Goal: Task Accomplishment & Management: Use online tool/utility

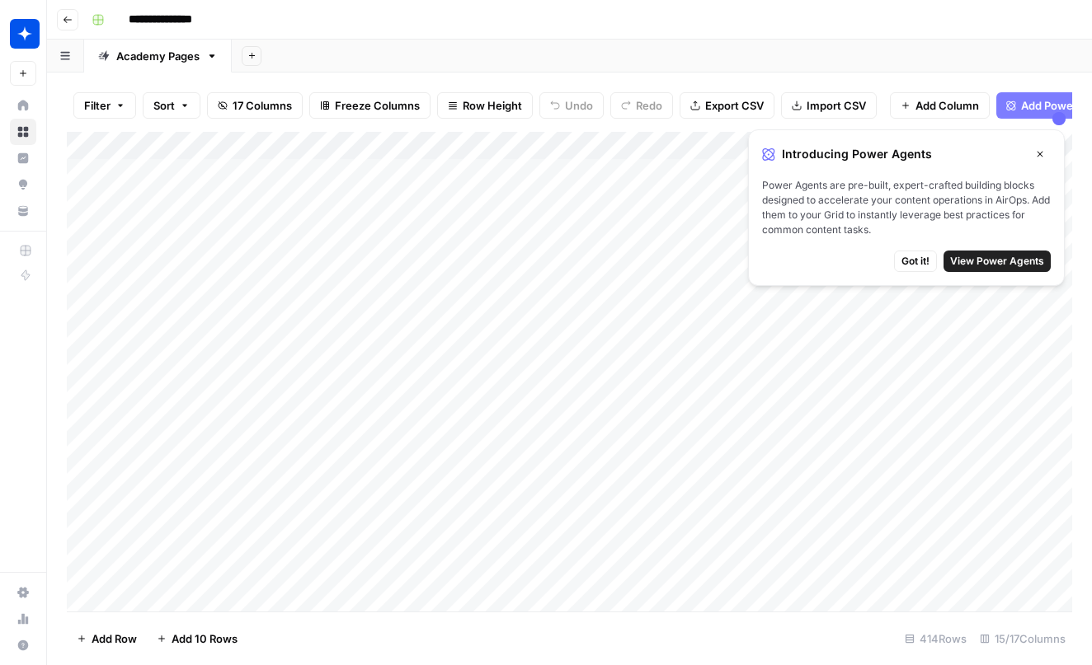
click at [1049, 156] on button "Close" at bounding box center [1039, 153] width 21 height 21
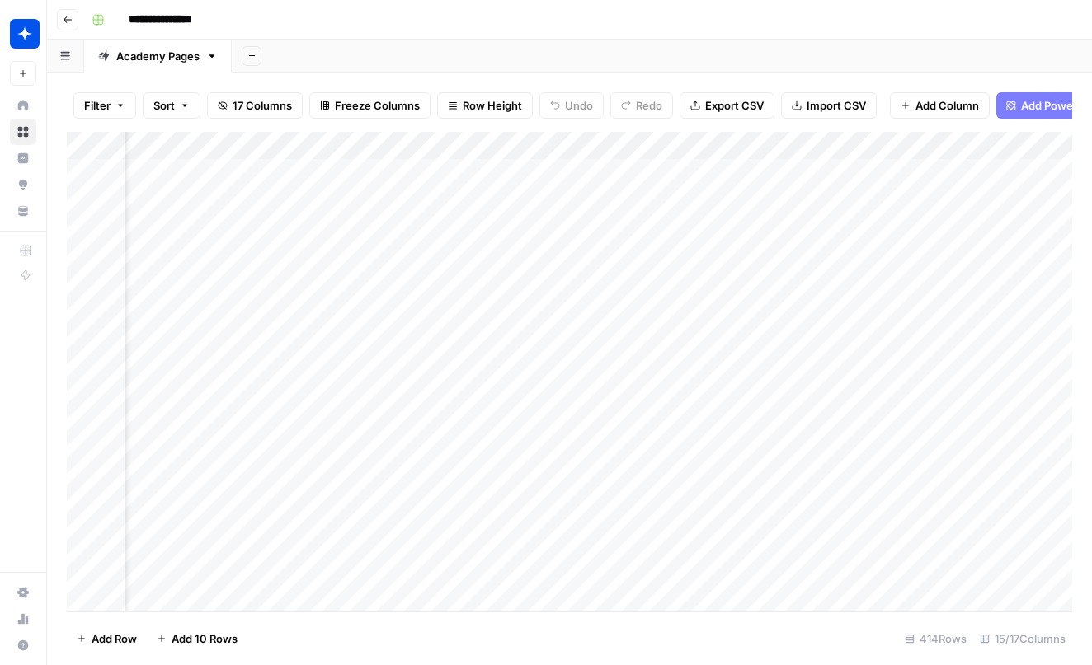
scroll to position [0, 516]
click at [982, 195] on div "Add Column" at bounding box center [569, 374] width 1005 height 485
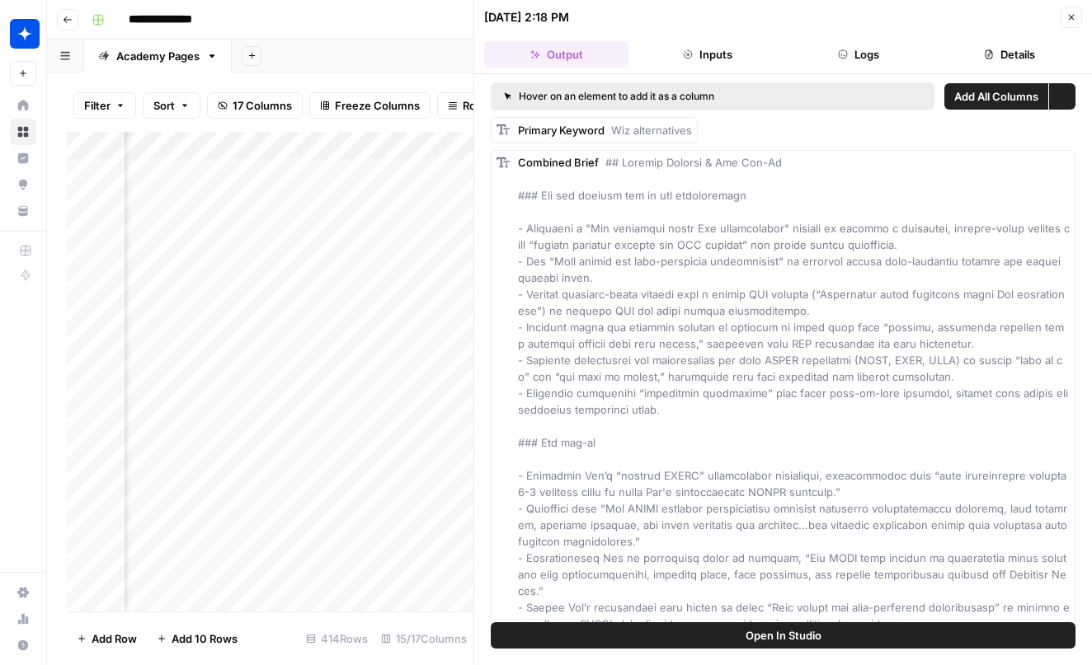
click at [980, 63] on button "Details" at bounding box center [1009, 54] width 144 height 26
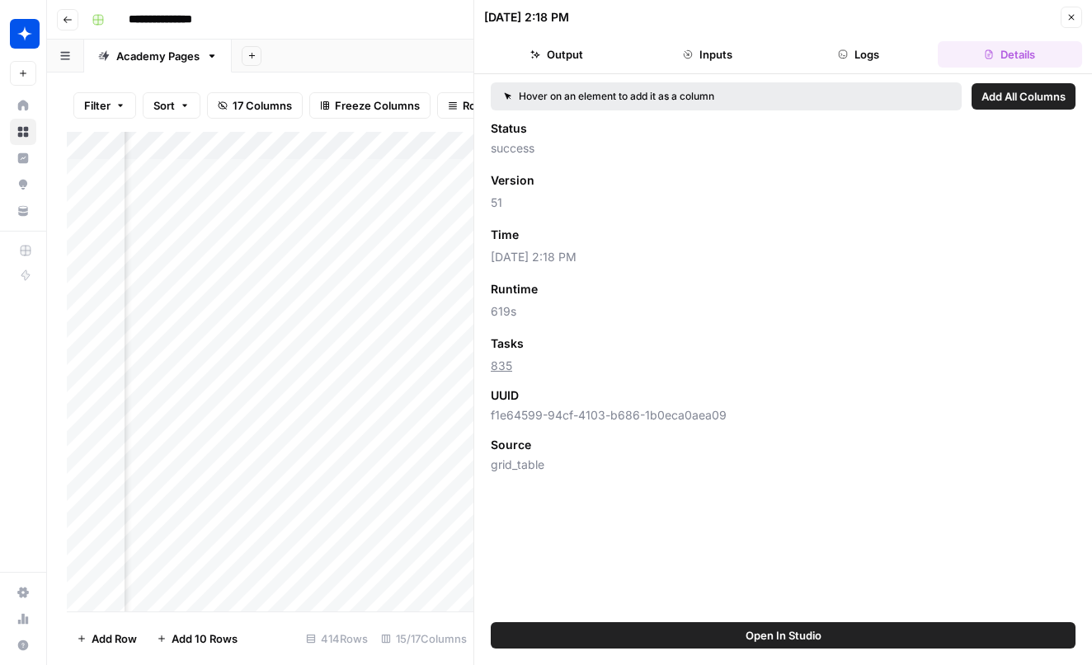
click at [980, 63] on button "Details" at bounding box center [1009, 54] width 144 height 26
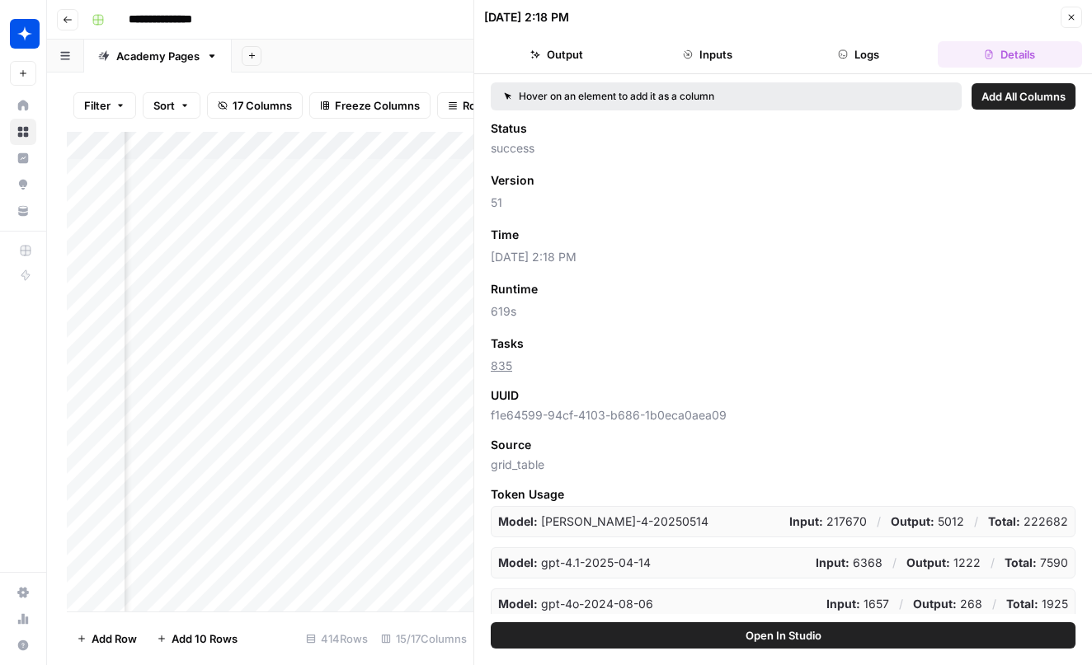
click at [1077, 18] on button "Close" at bounding box center [1070, 17] width 21 height 21
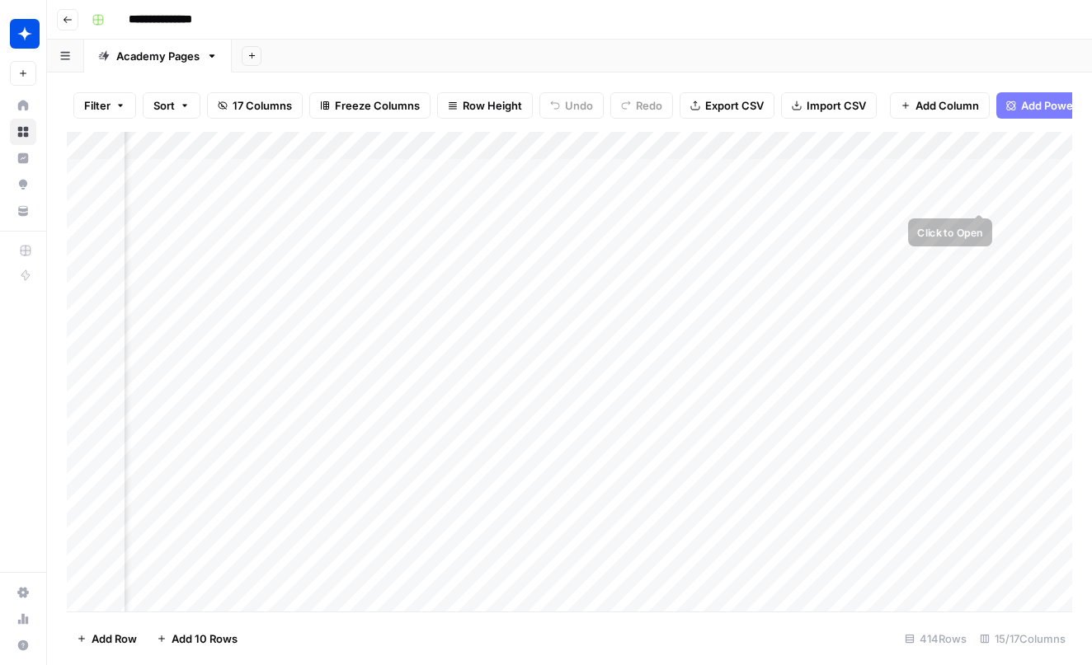
click at [1006, 195] on div "Add Column" at bounding box center [569, 374] width 1005 height 485
click at [954, 281] on div "Add Column" at bounding box center [569, 374] width 1005 height 485
click at [959, 277] on div "Add Column" at bounding box center [569, 374] width 1005 height 485
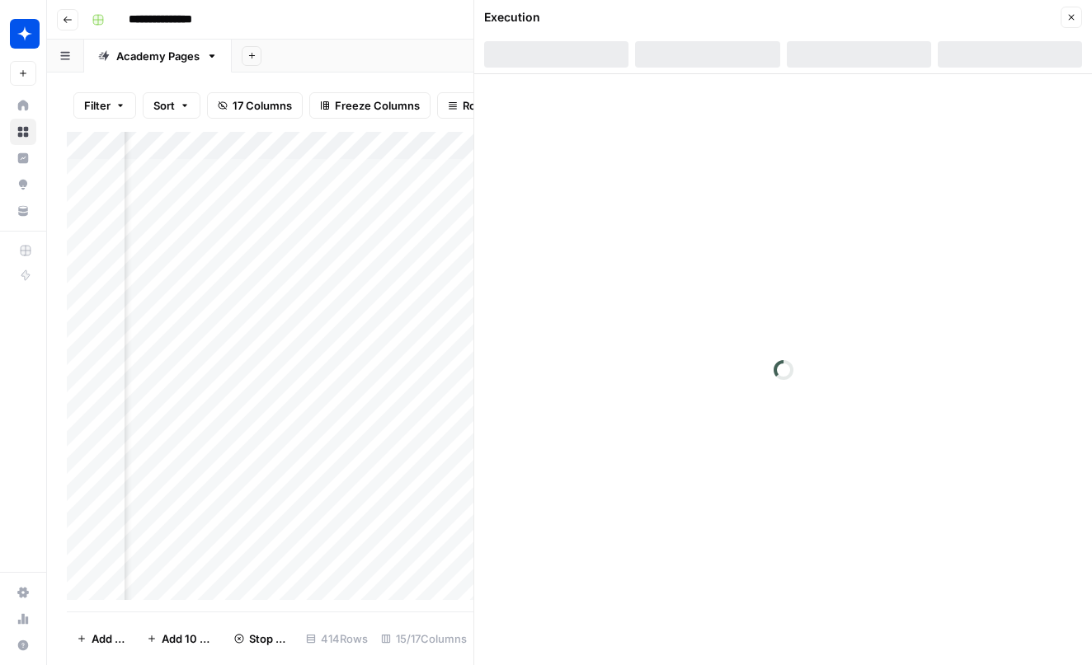
click at [991, 36] on header "Execution Close" at bounding box center [783, 37] width 618 height 74
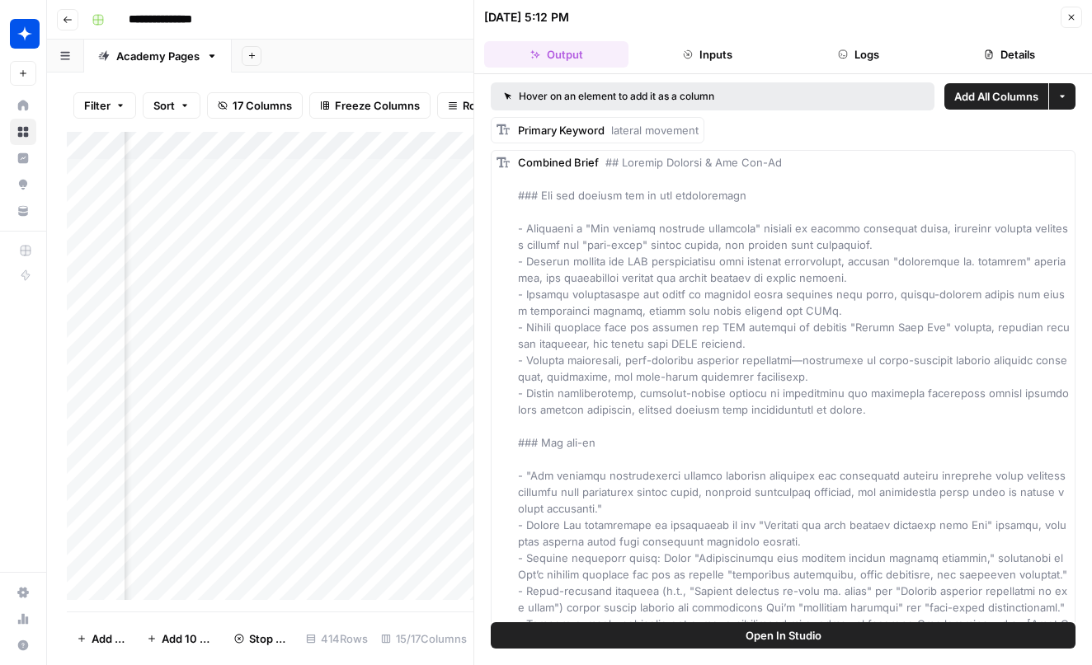
click at [994, 49] on button "Details" at bounding box center [1009, 54] width 144 height 26
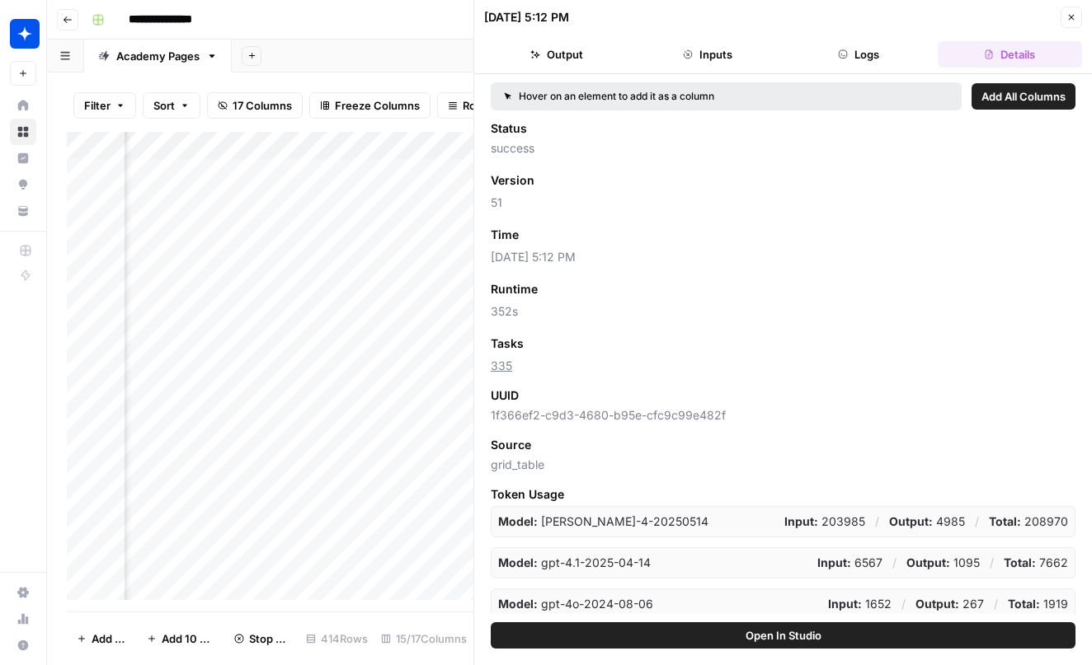
click at [1066, 14] on icon "button" at bounding box center [1071, 17] width 10 height 10
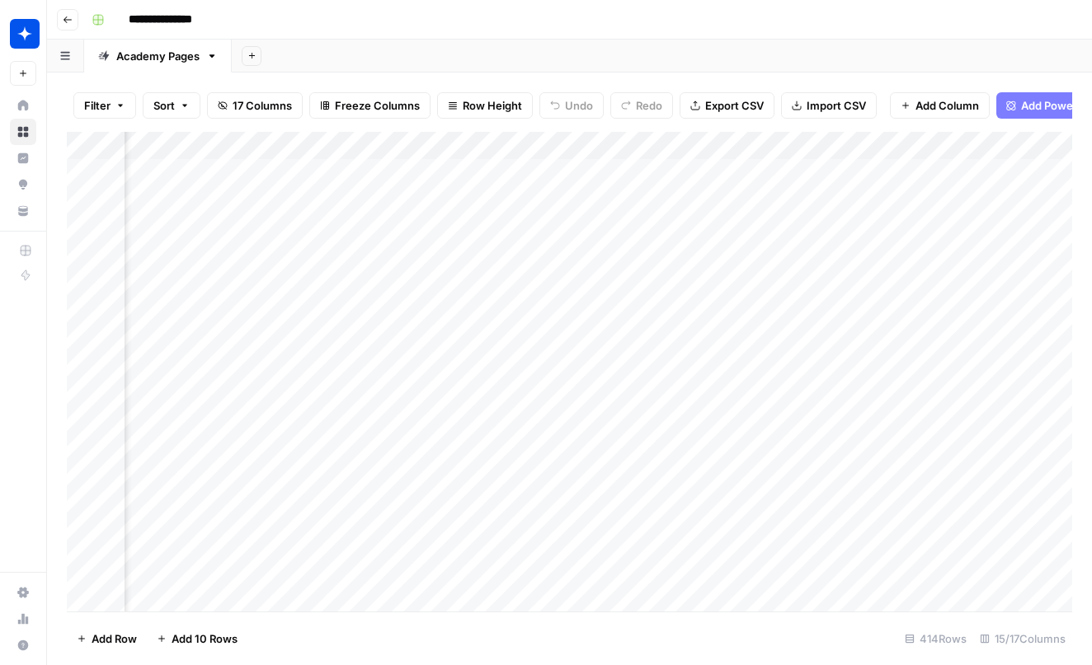
click at [937, 172] on div "Add Column" at bounding box center [569, 374] width 1005 height 485
click at [964, 203] on div "Add Column" at bounding box center [569, 374] width 1005 height 485
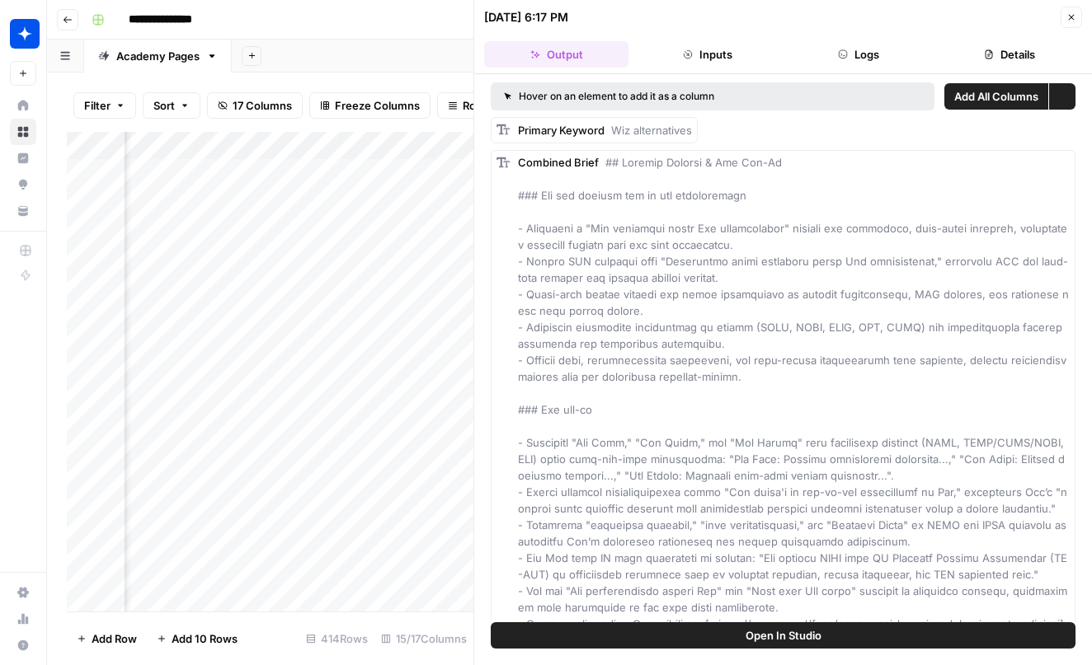
click at [1017, 67] on button "Details" at bounding box center [1009, 54] width 144 height 26
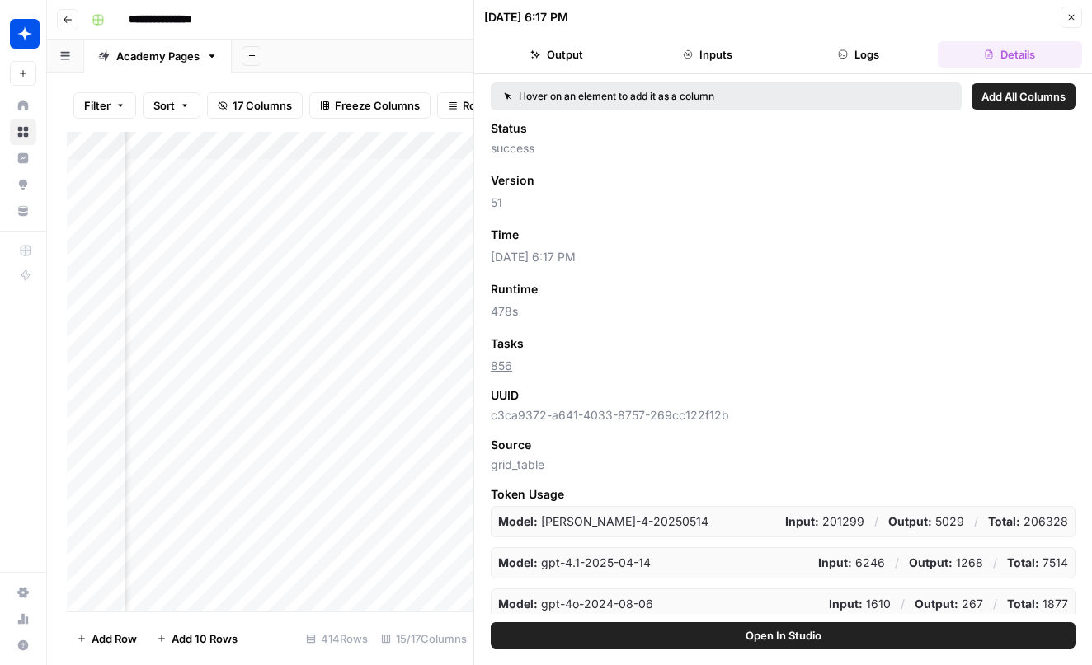
click at [1067, 28] on header "[DATE] 6:17 PM Close Output Inputs Logs Details" at bounding box center [783, 37] width 618 height 74
click at [1067, 27] on header "[DATE] 6:17 PM Close Output Inputs Logs Details" at bounding box center [783, 37] width 618 height 74
click at [1067, 25] on button "Close" at bounding box center [1070, 17] width 21 height 21
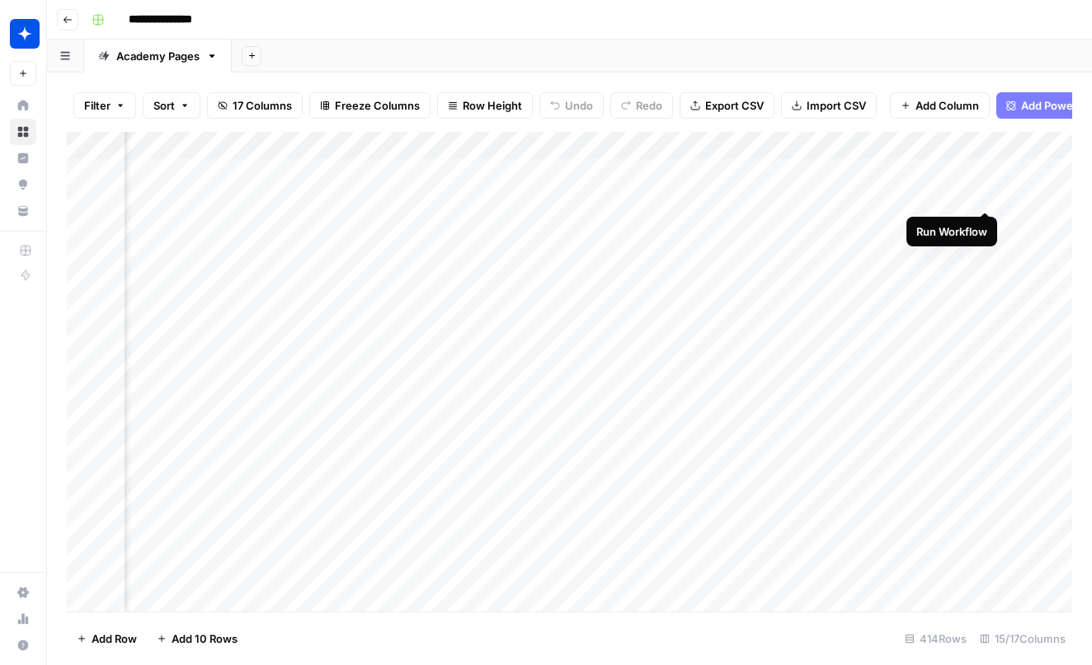
click at [989, 195] on div "Add Column" at bounding box center [569, 374] width 1005 height 485
click at [989, 280] on div "Add Column" at bounding box center [569, 374] width 1005 height 485
click at [961, 196] on div "Add Column" at bounding box center [569, 374] width 1005 height 485
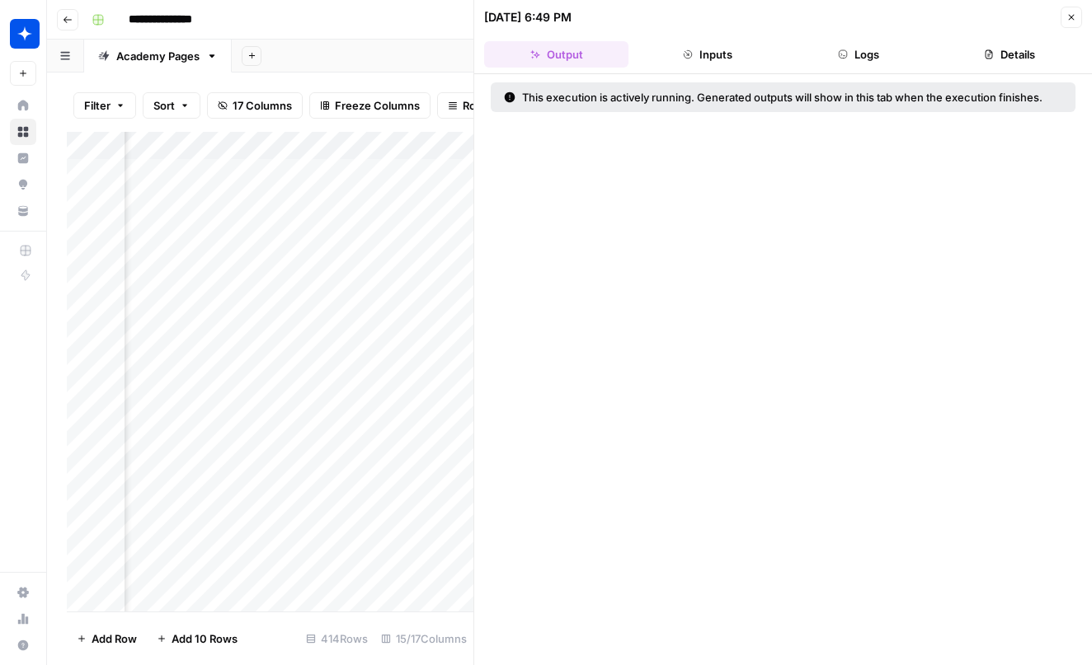
click at [835, 55] on button "Logs" at bounding box center [859, 54] width 144 height 26
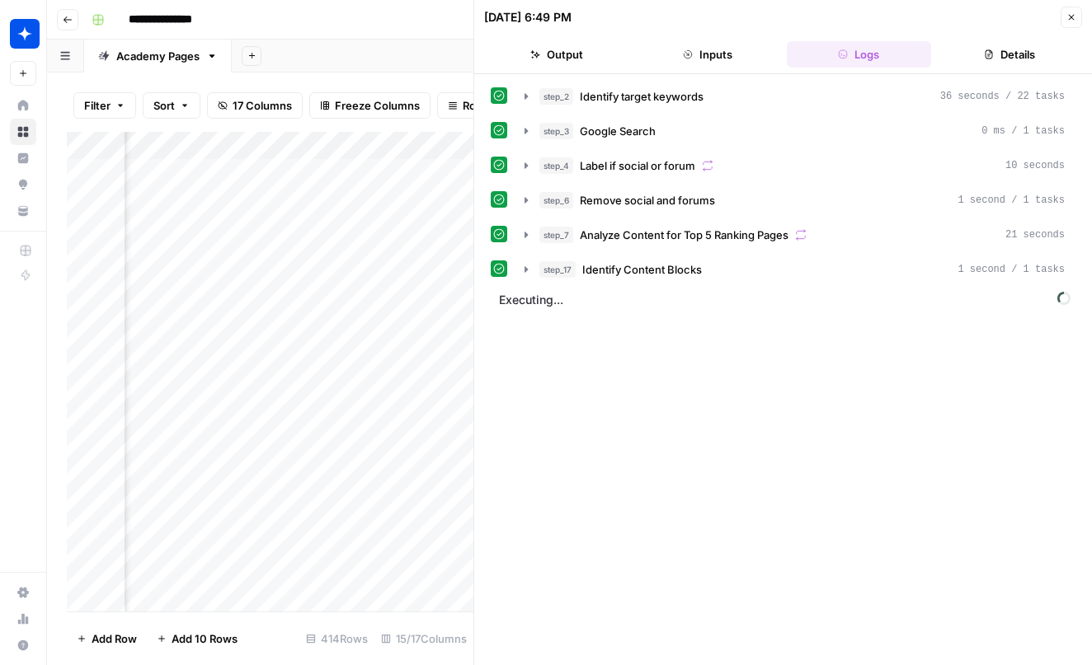
click at [1071, 27] on button "Close" at bounding box center [1070, 17] width 21 height 21
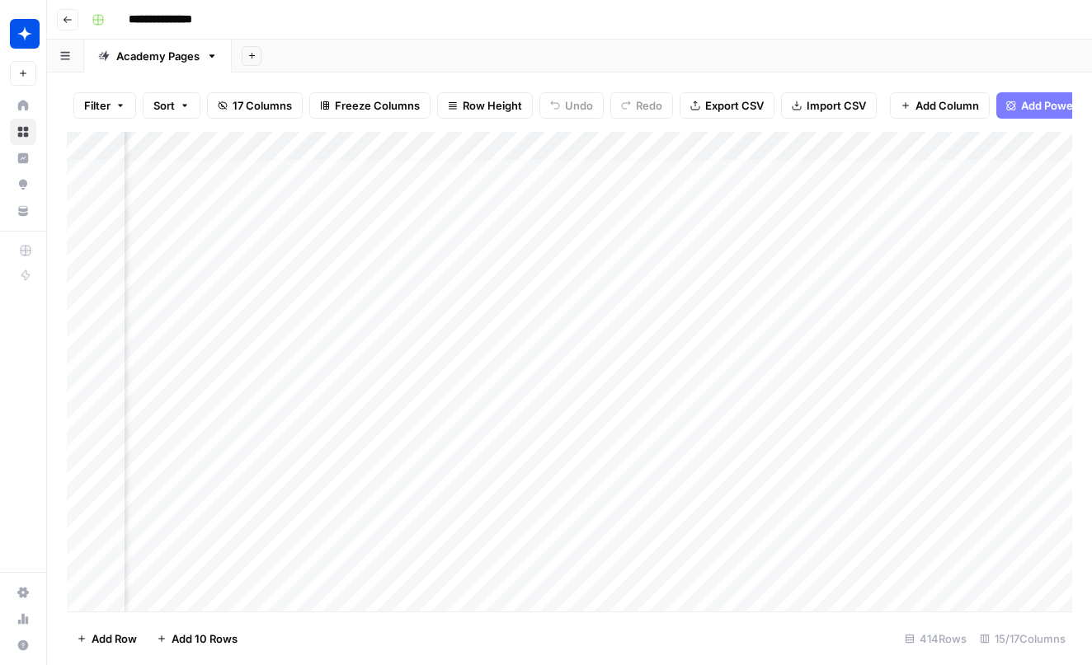
scroll to position [10, 1041]
click at [448, 268] on div "Add Column" at bounding box center [569, 374] width 1005 height 485
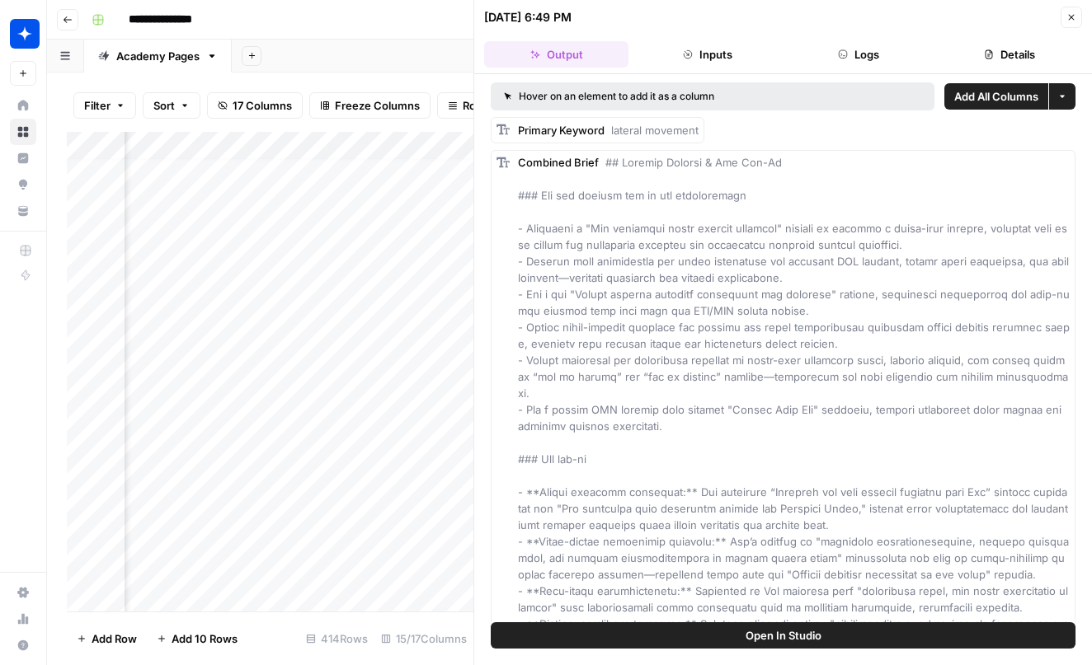
click at [847, 44] on button "Logs" at bounding box center [859, 54] width 144 height 26
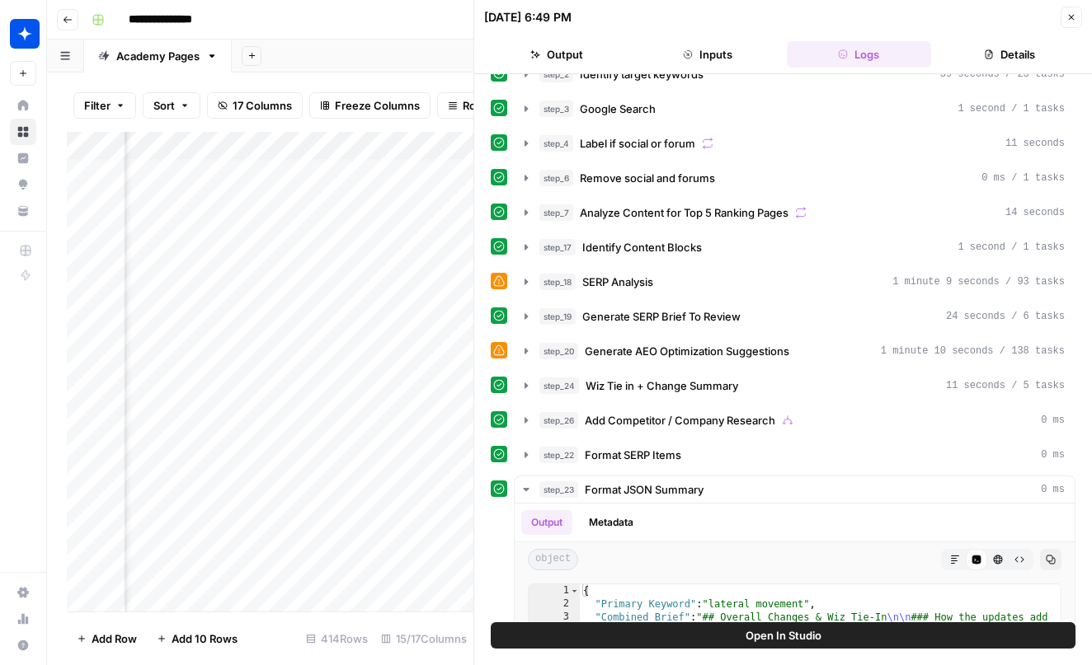
scroll to position [6, 1099]
click at [958, 56] on button "Details" at bounding box center [1009, 54] width 144 height 26
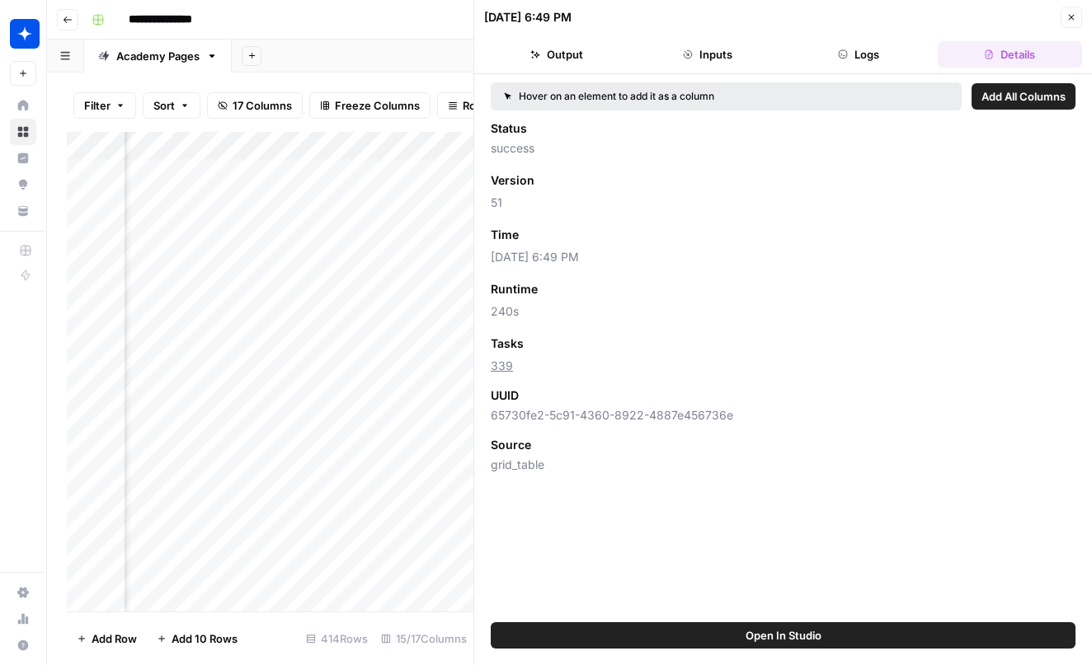
scroll to position [0, 0]
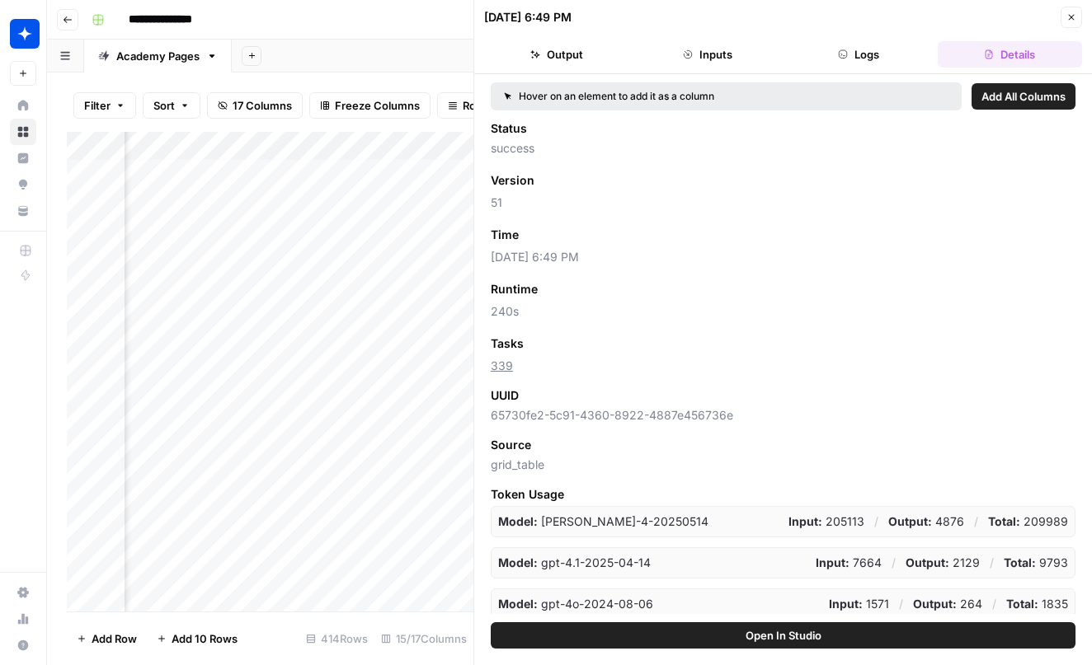
click at [1067, 1] on header "[DATE] 6:49 PM Close Output Inputs Logs Details" at bounding box center [783, 37] width 618 height 74
click at [1067, 9] on button "Close" at bounding box center [1070, 17] width 21 height 21
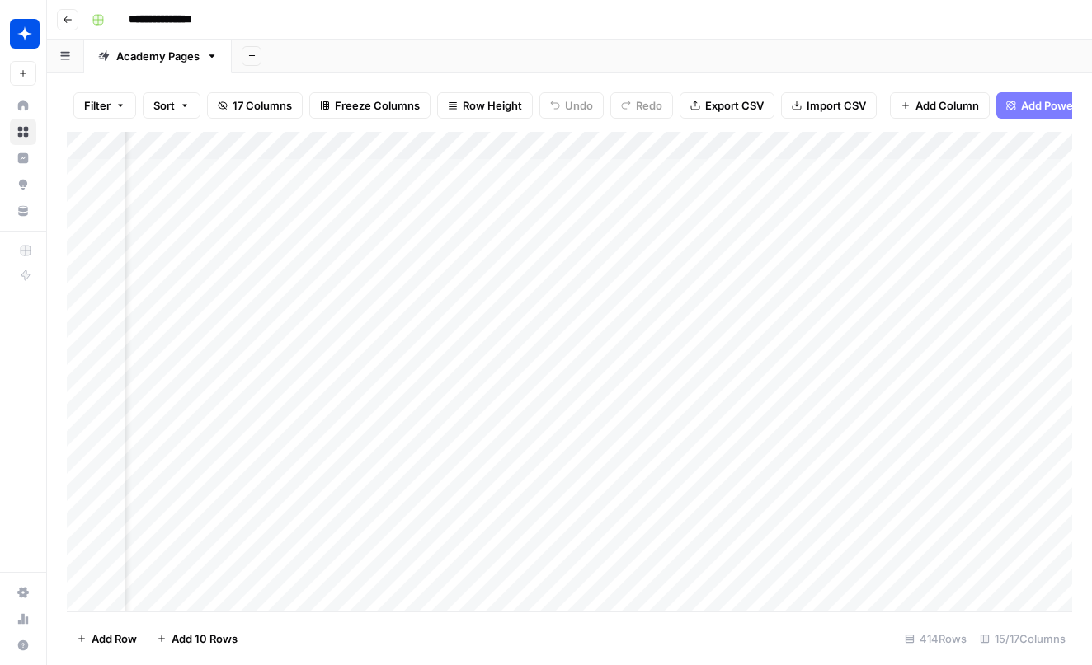
scroll to position [0, 1099]
click at [397, 196] on div "Add Column" at bounding box center [569, 374] width 1005 height 485
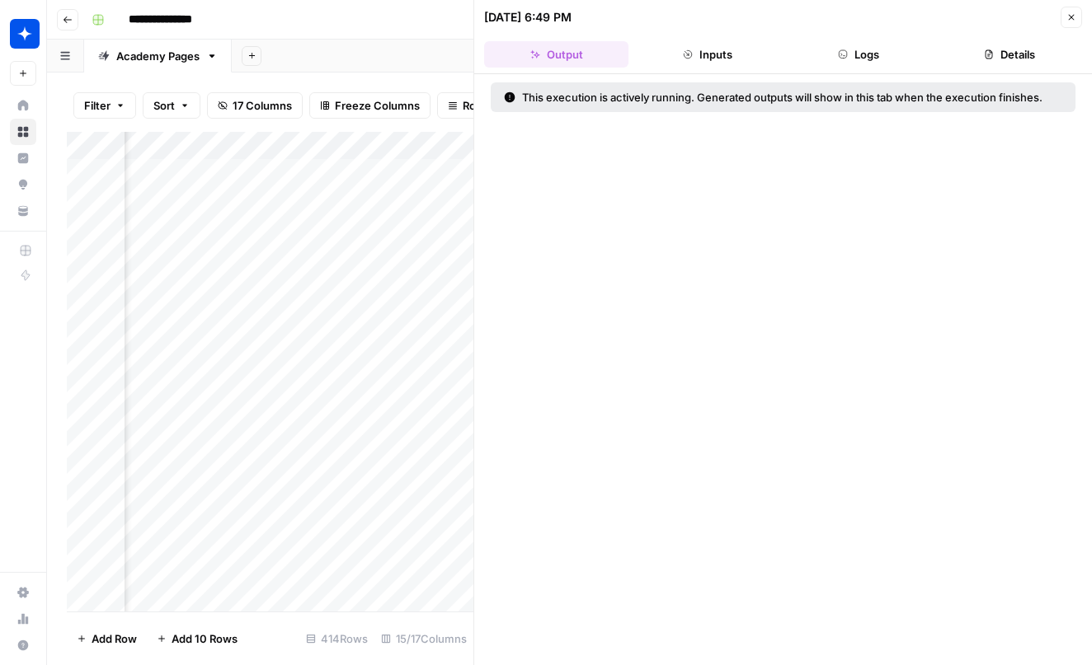
click at [890, 58] on button "Logs" at bounding box center [859, 54] width 144 height 26
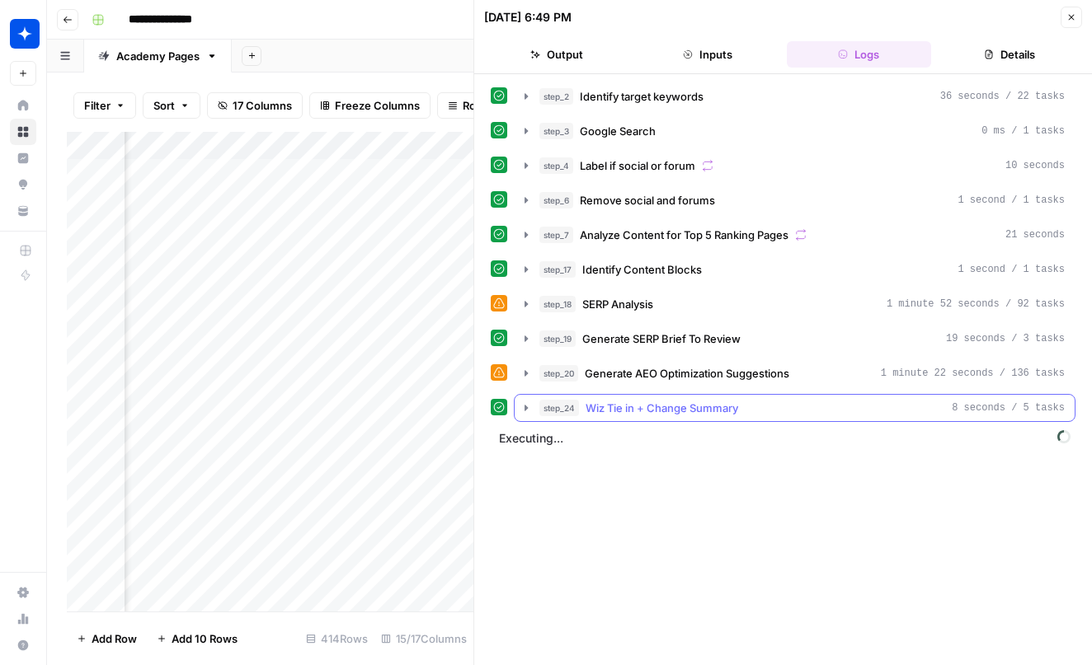
click at [784, 397] on button "step_24 Wiz Tie in + Change Summary 8 seconds / 5 tasks" at bounding box center [795, 408] width 560 height 26
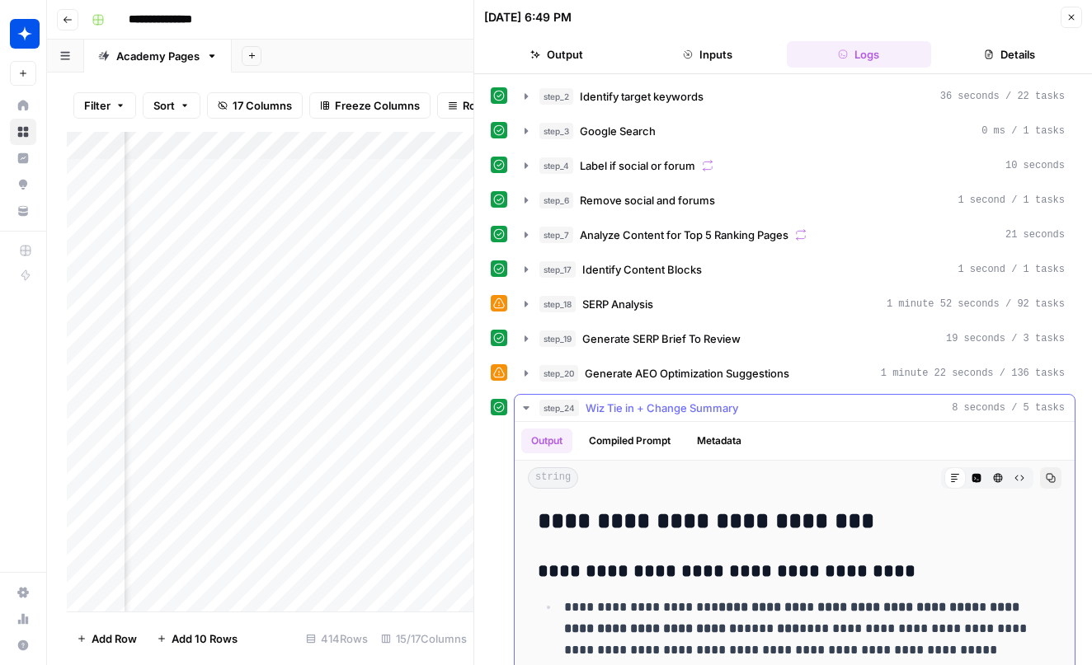
click at [776, 408] on div "step_24 Wiz Tie in + Change Summary 8 seconds / 5 tasks" at bounding box center [801, 408] width 525 height 16
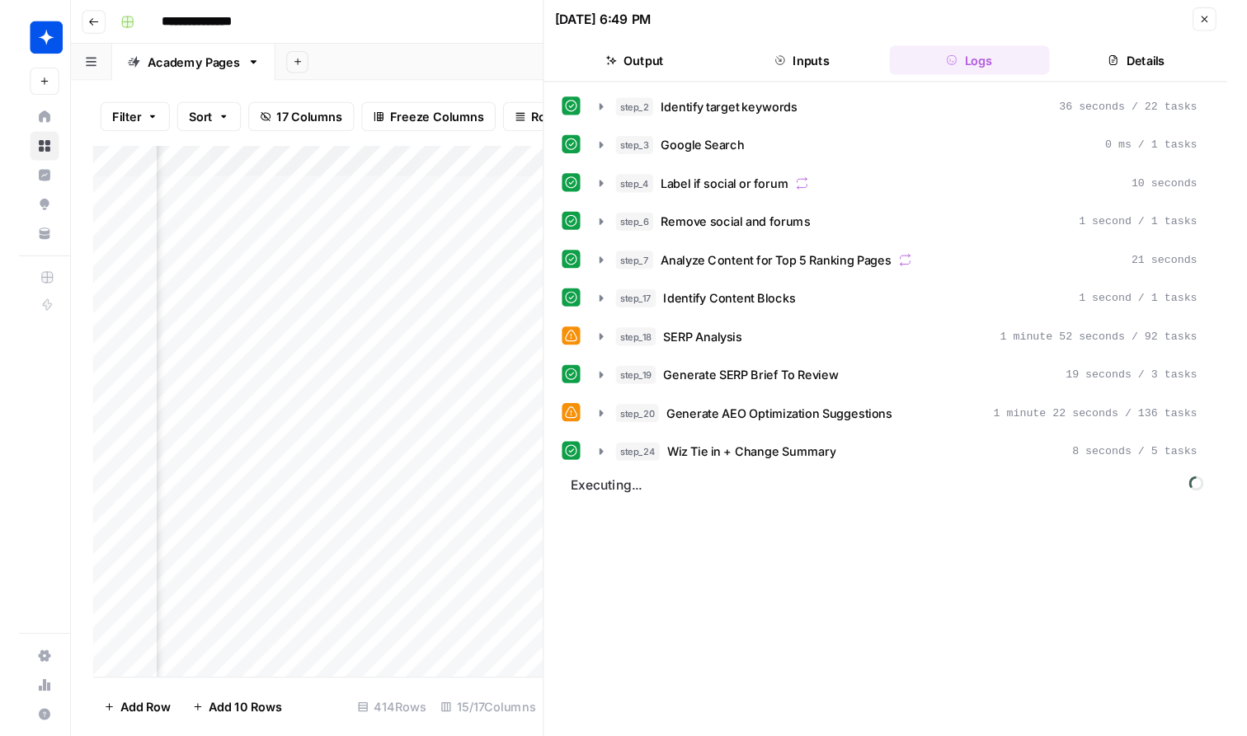
scroll to position [0, 1263]
